Goal: Task Accomplishment & Management: Manage account settings

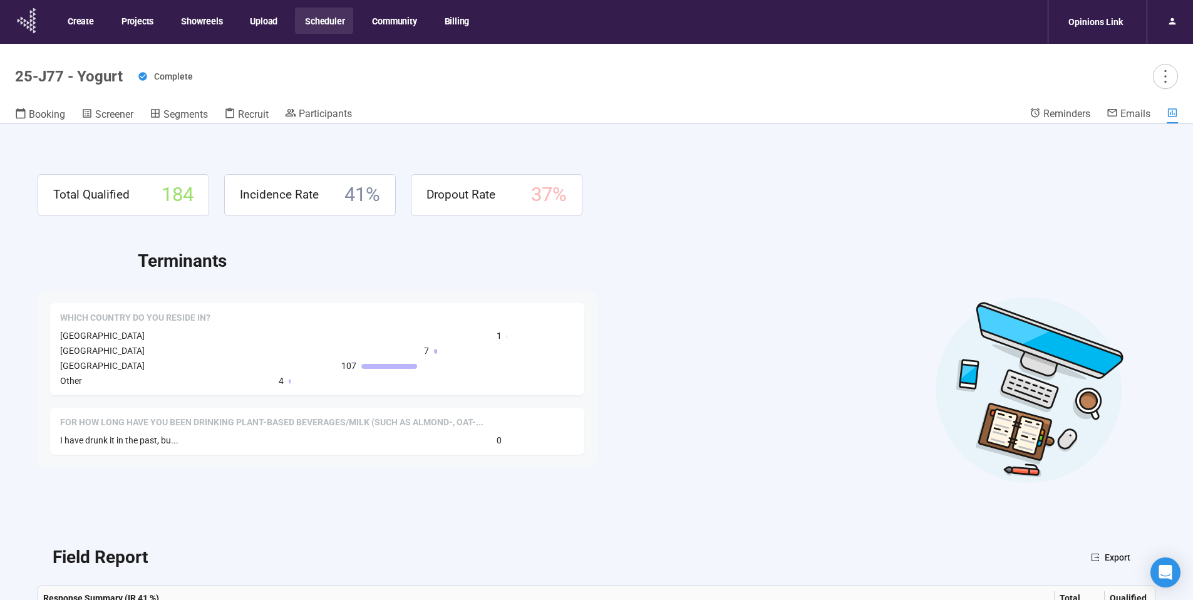
click at [28, 21] on icon at bounding box center [27, 20] width 31 height 33
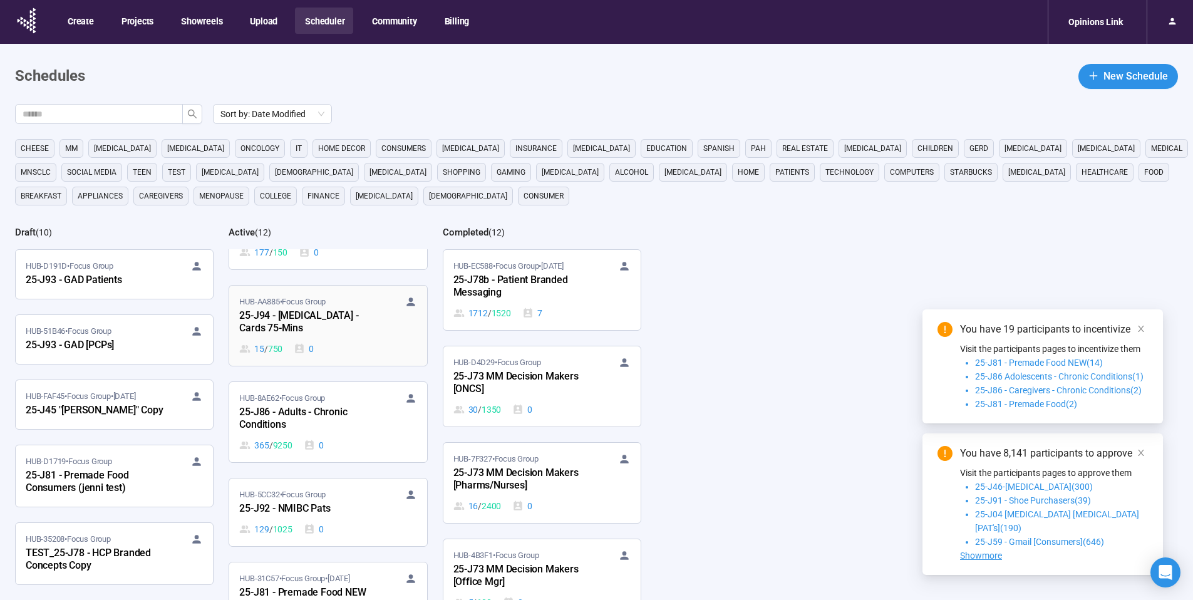
scroll to position [430, 0]
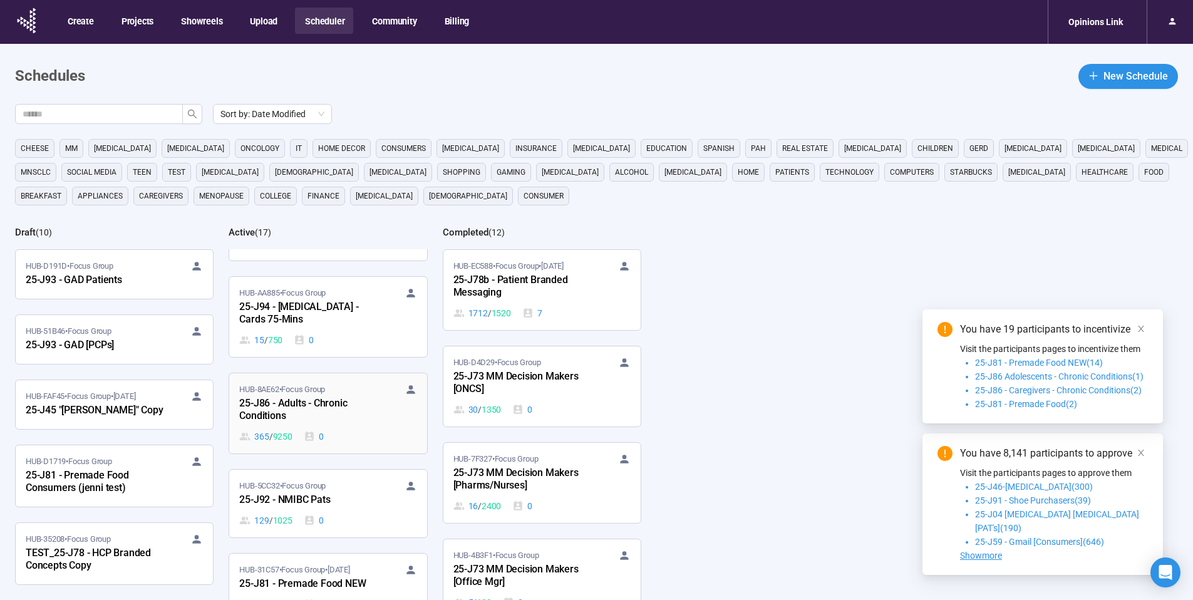
click at [353, 396] on div "25-J86 - Adults - Chronic Conditions" at bounding box center [308, 410] width 138 height 29
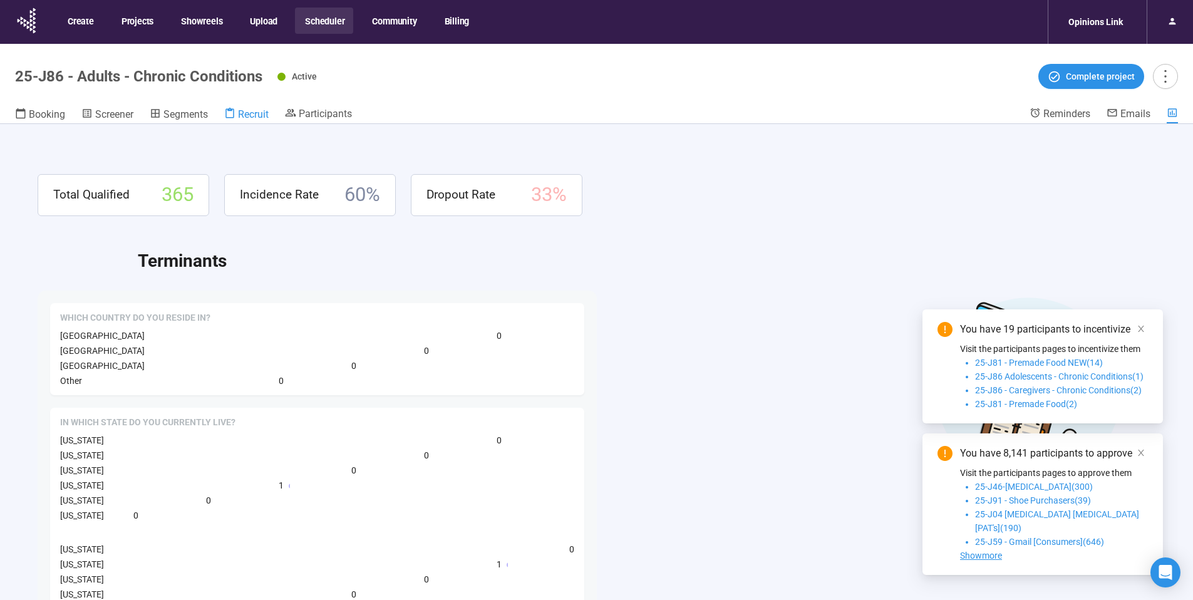
click at [246, 109] on span "Recruit" at bounding box center [253, 114] width 31 height 12
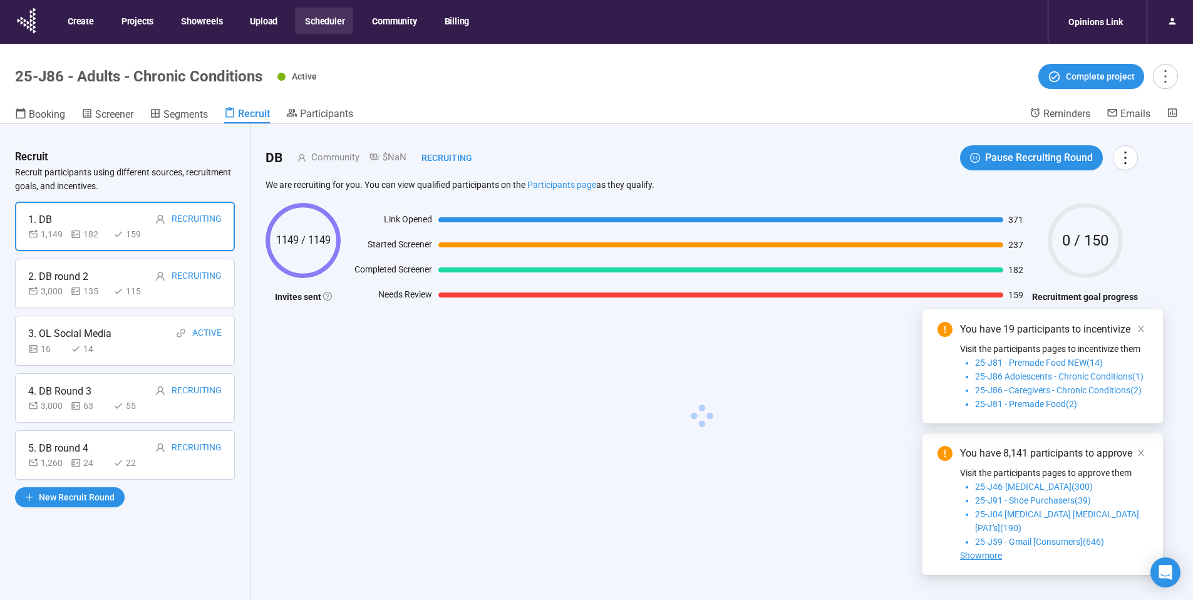
click at [127, 330] on div "3. OL Social Media Active" at bounding box center [125, 334] width 194 height 16
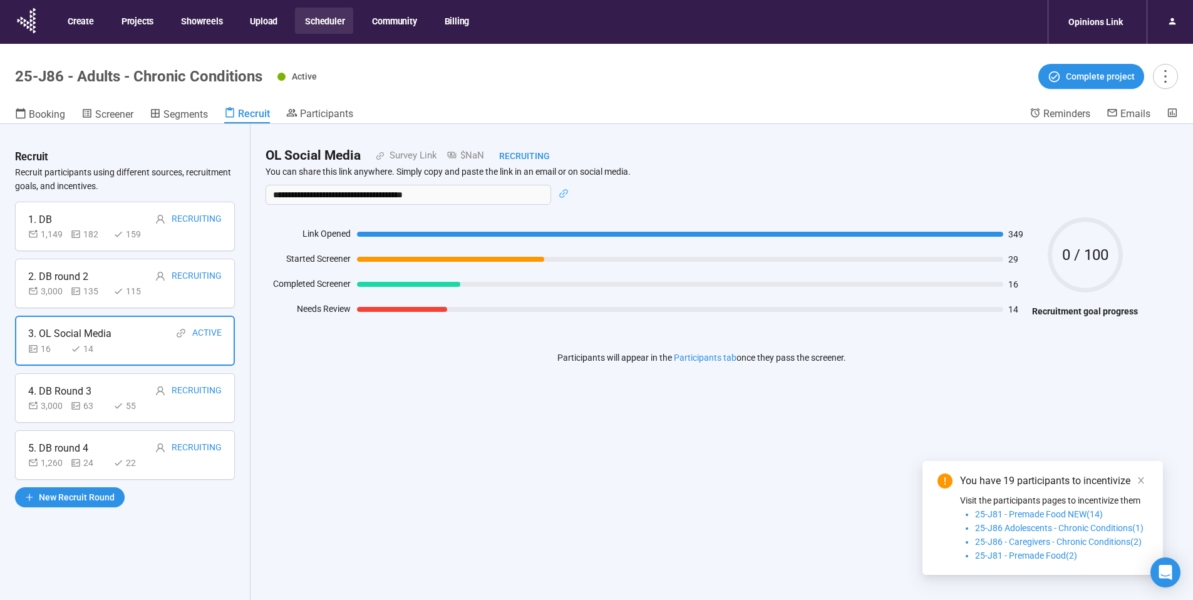
click at [118, 453] on div "5. DB round 4 Recruiting" at bounding box center [125, 448] width 194 height 16
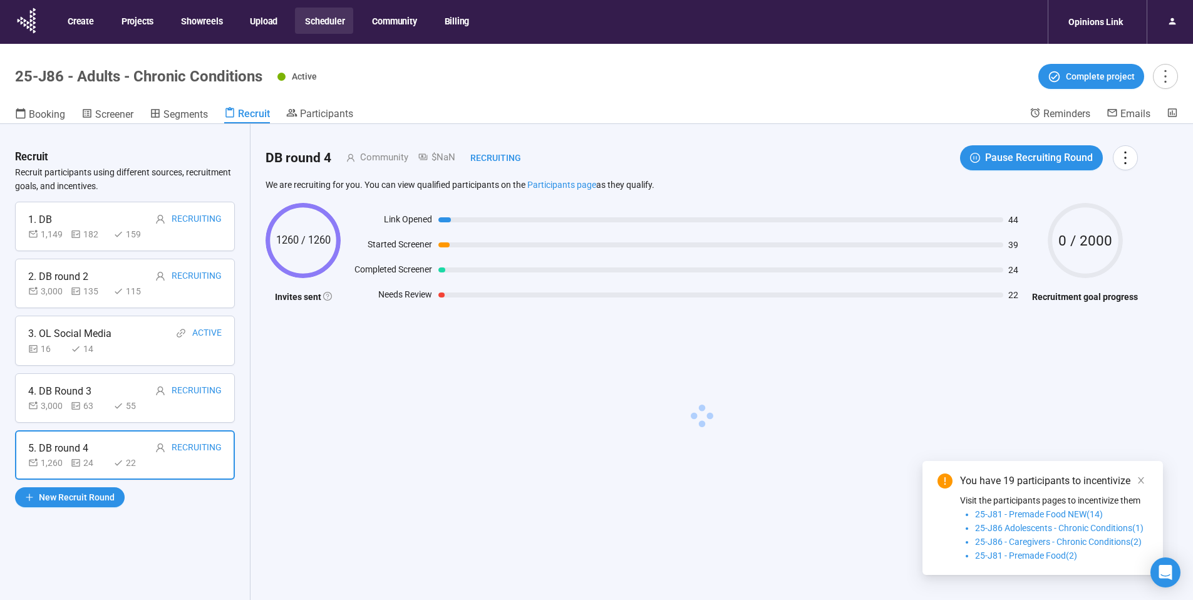
click at [117, 390] on div "4. DB Round 3 Recruiting" at bounding box center [125, 391] width 194 height 16
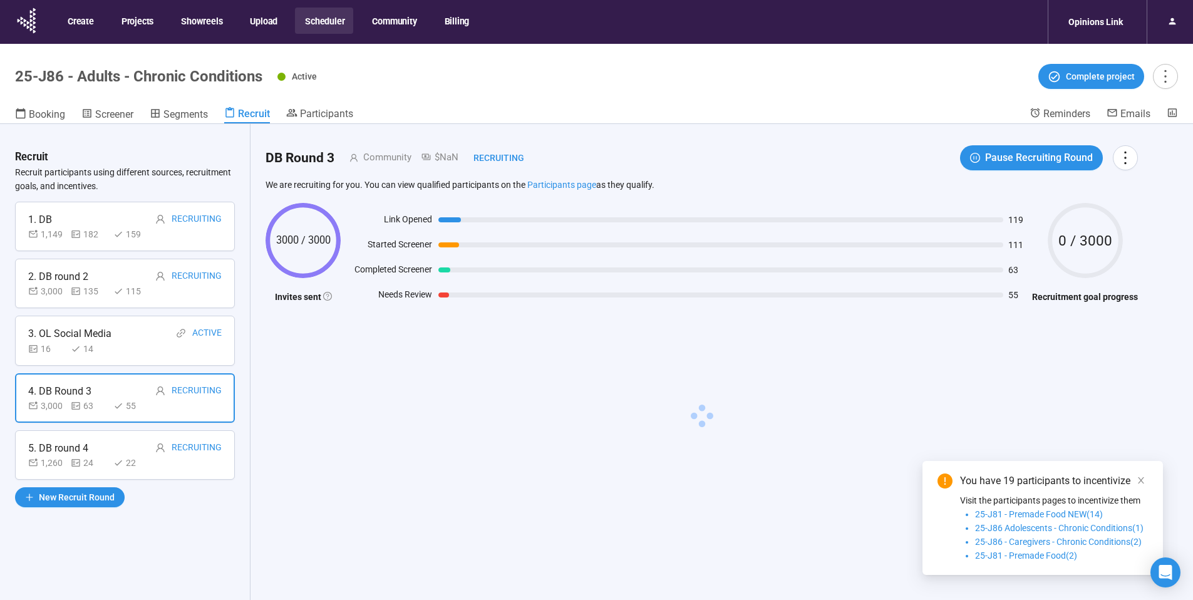
click at [128, 340] on div "3. OL Social Media Active" at bounding box center [125, 334] width 194 height 16
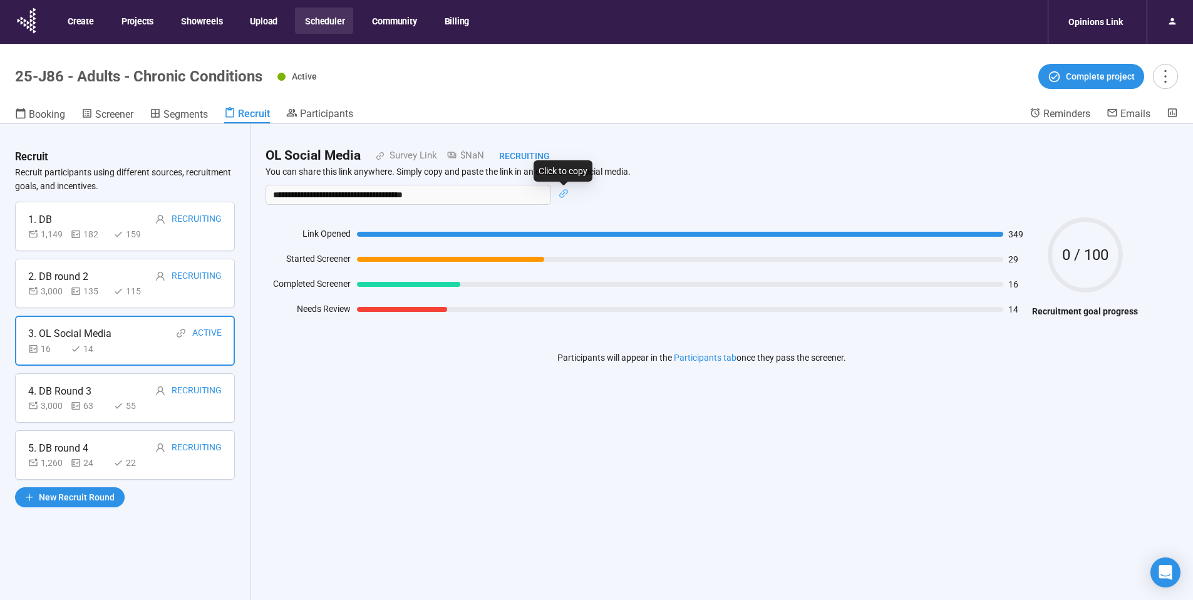
click at [561, 193] on icon "link" at bounding box center [564, 194] width 10 height 10
click at [30, 24] on icon at bounding box center [31, 25] width 3 height 4
